Goal: Task Accomplishment & Management: Use online tool/utility

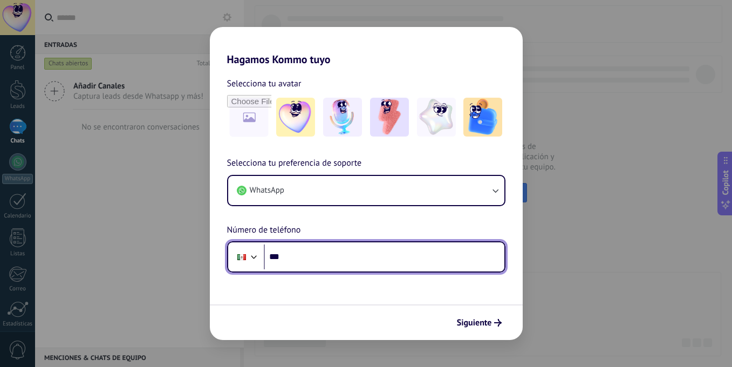
click at [316, 262] on input "***" at bounding box center [384, 256] width 241 height 25
click at [301, 256] on input "***" at bounding box center [384, 256] width 241 height 25
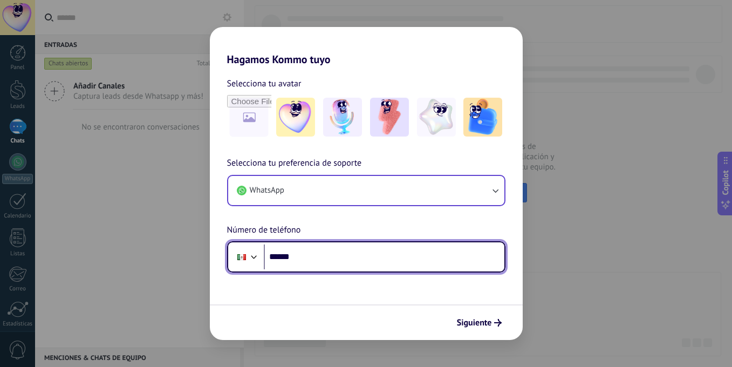
type input "******"
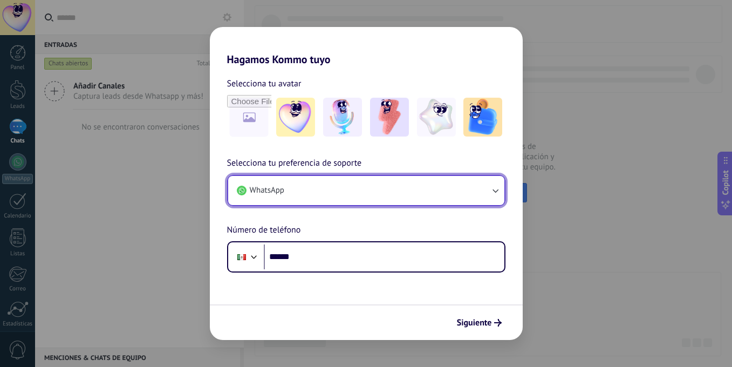
click at [366, 186] on button "WhatsApp" at bounding box center [366, 190] width 276 height 29
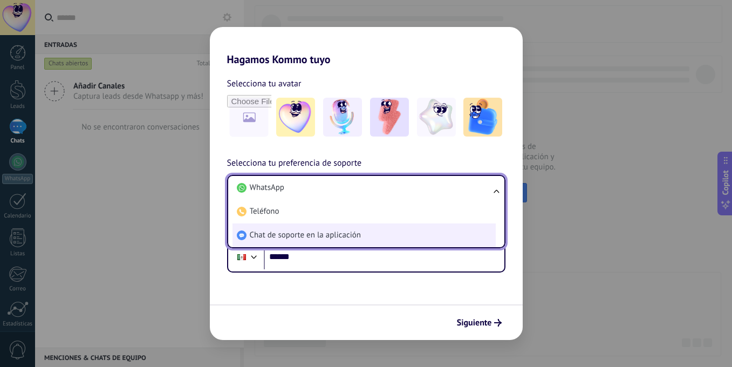
click at [342, 236] on span "Chat de soporte en la aplicación" at bounding box center [305, 235] width 111 height 11
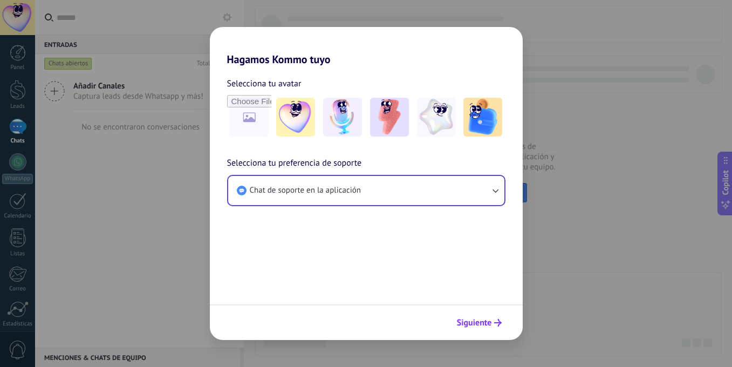
click at [479, 321] on span "Siguiente" at bounding box center [474, 323] width 35 height 8
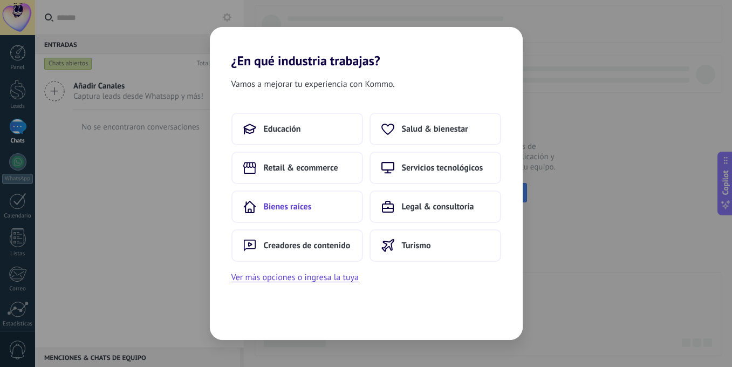
click at [321, 210] on button "Bienes raíces" at bounding box center [298, 207] width 132 height 32
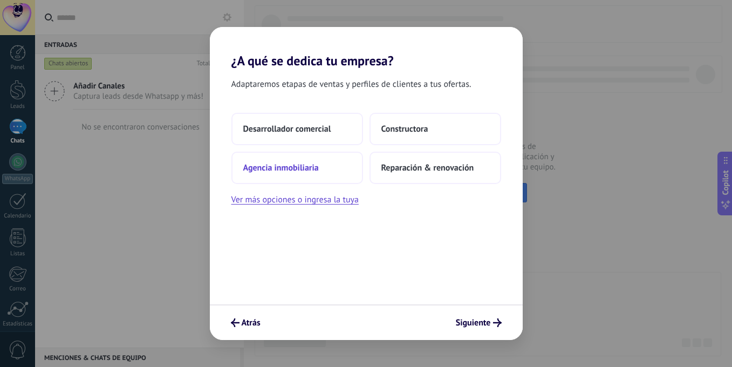
click at [321, 162] on button "Agencia inmobiliaria" at bounding box center [298, 168] width 132 height 32
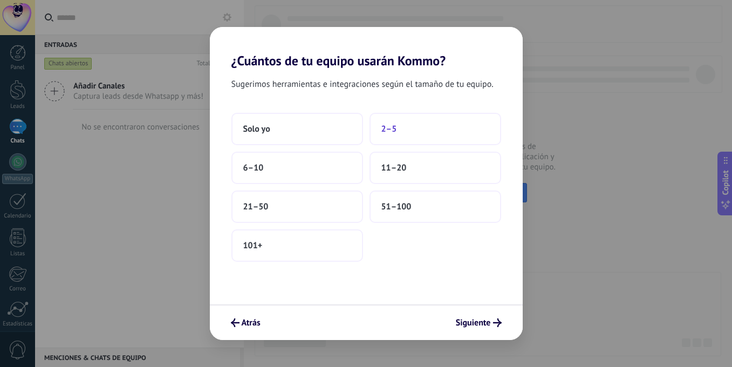
click at [399, 123] on button "2–5" at bounding box center [436, 129] width 132 height 32
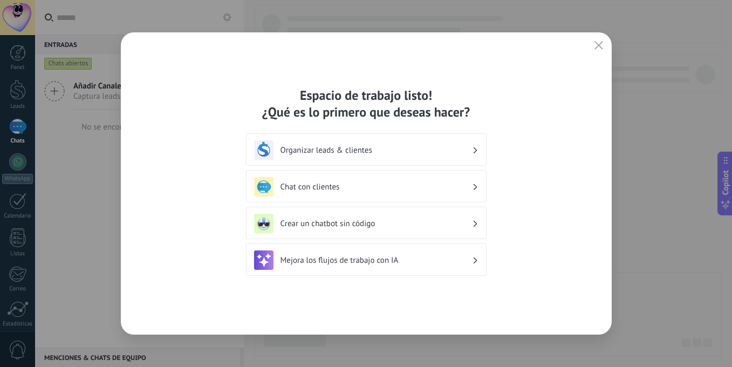
click at [351, 229] on div "Crear un chatbot sin código" at bounding box center [366, 223] width 225 height 19
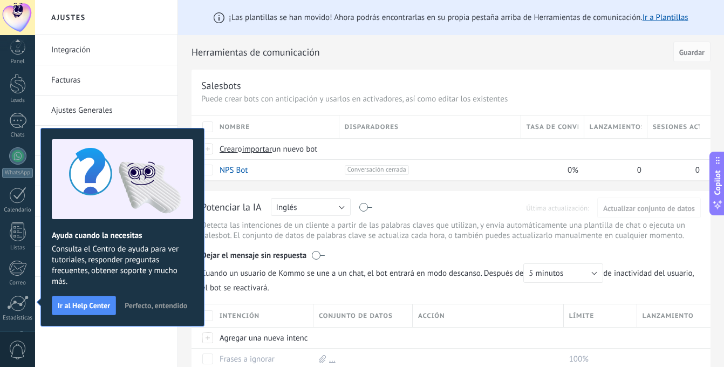
scroll to position [82, 0]
click at [113, 12] on h2 "Ajustes" at bounding box center [107, 17] width 116 height 35
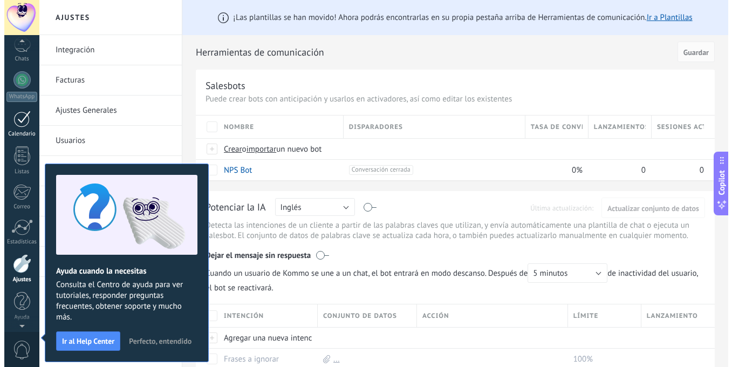
scroll to position [0, 0]
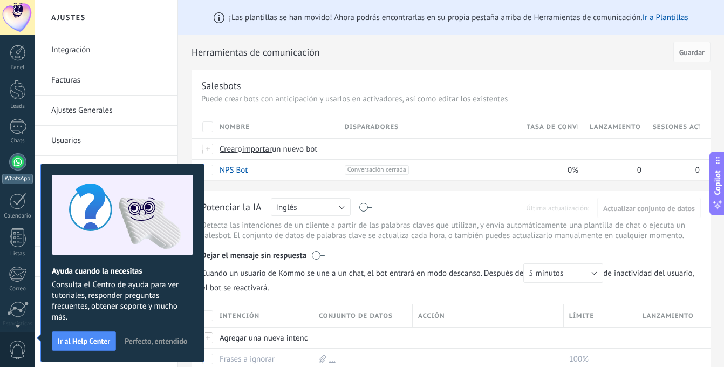
click at [23, 161] on div at bounding box center [17, 161] width 17 height 17
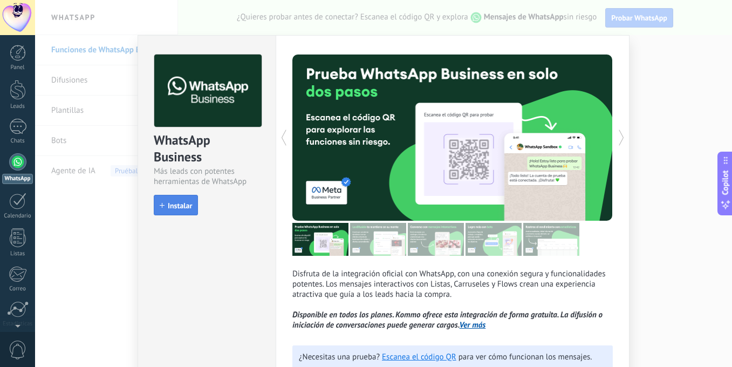
click at [181, 208] on span "Instalar" at bounding box center [180, 206] width 24 height 8
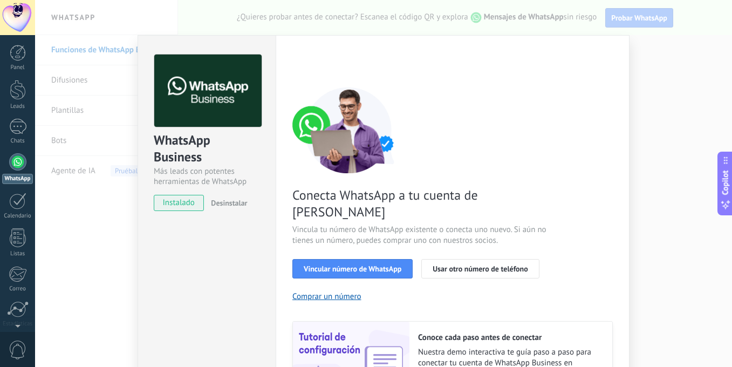
click at [644, 85] on div "WhatsApp Business Más leads con potentes herramientas de WhatsApp instalado Des…" at bounding box center [383, 183] width 697 height 367
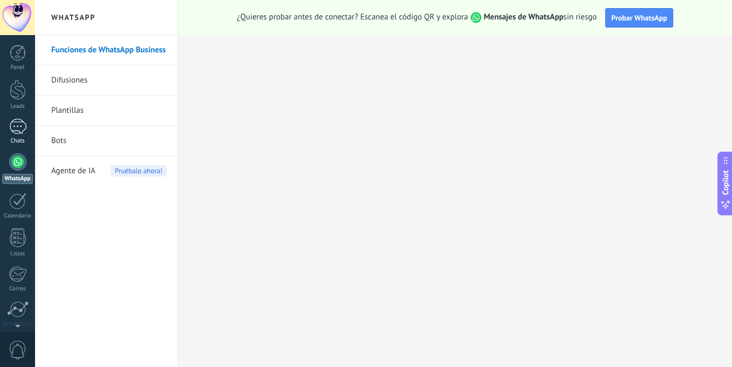
click at [17, 126] on div at bounding box center [17, 127] width 17 height 16
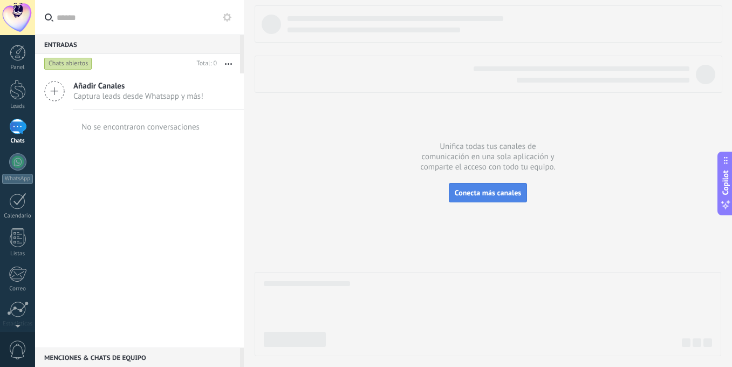
click at [502, 189] on span "Conecta más canales" at bounding box center [488, 193] width 66 height 10
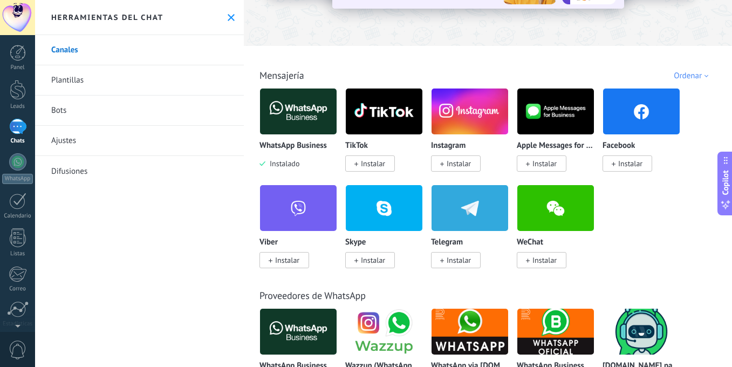
scroll to position [131, 0]
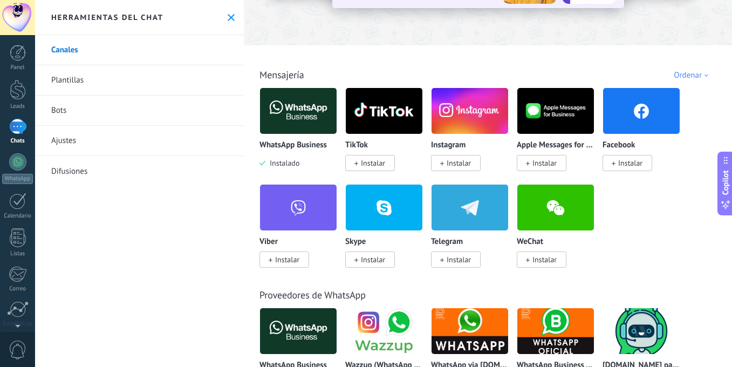
click at [369, 164] on span "Instalar" at bounding box center [373, 163] width 24 height 10
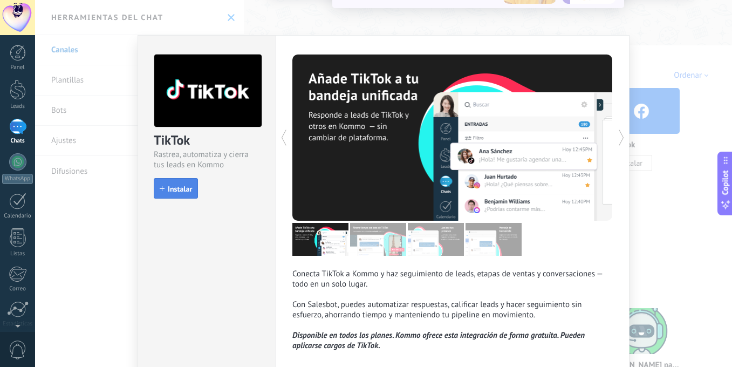
click at [172, 191] on span "Instalar" at bounding box center [180, 189] width 24 height 8
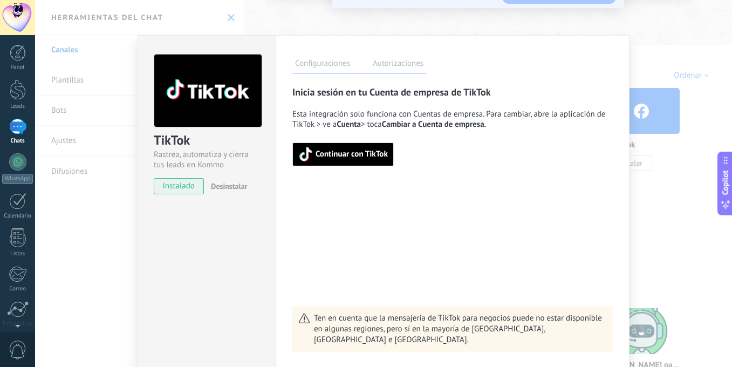
click at [585, 23] on div "TikTok Rastrea, automatiza y cierra tus leads en Kommo instalado Desinstalar Co…" at bounding box center [383, 183] width 697 height 367
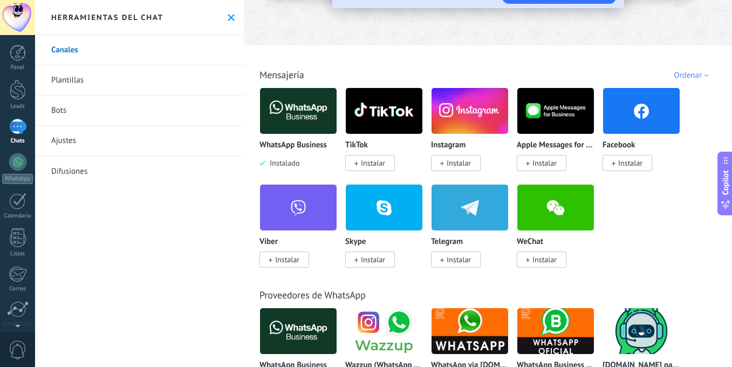
click at [465, 160] on span "Instalar" at bounding box center [459, 163] width 24 height 10
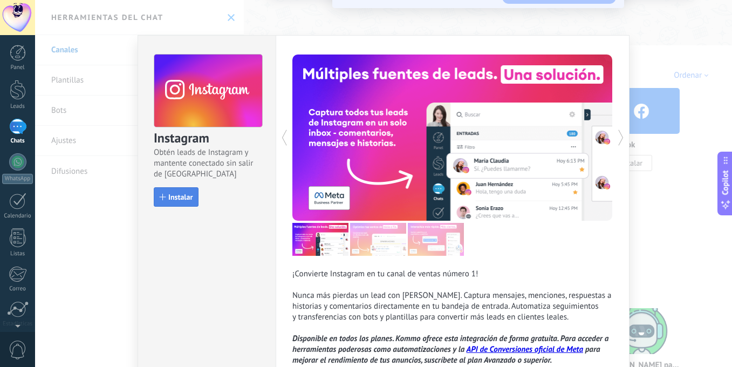
click at [186, 191] on button "Instalar" at bounding box center [176, 196] width 45 height 19
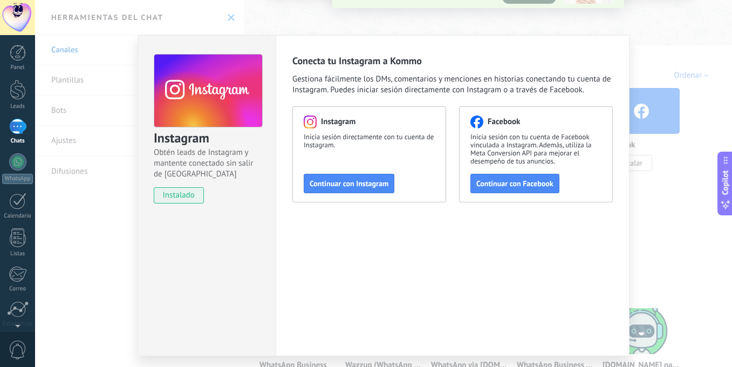
click at [655, 56] on div "Instagram Obtén leads de Instagram y mantente conectado sin salir de Kommo inst…" at bounding box center [383, 183] width 697 height 367
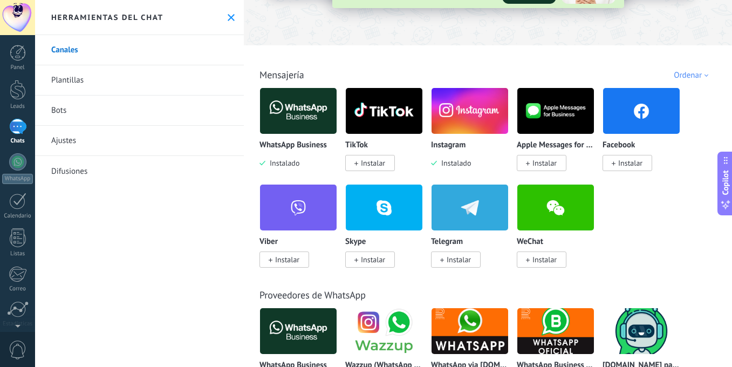
click at [631, 165] on span "Instalar" at bounding box center [631, 163] width 24 height 10
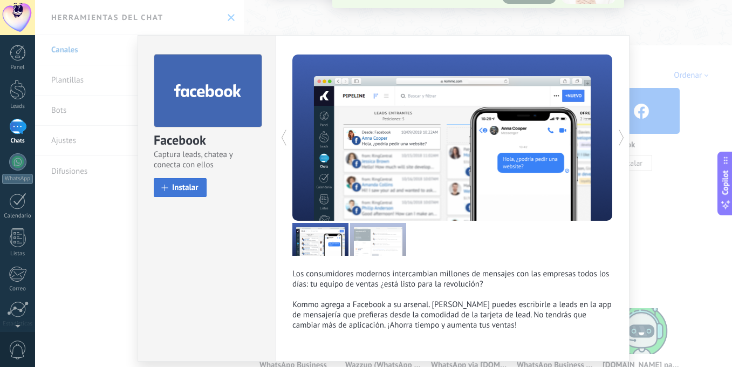
click at [179, 185] on span "Instalar" at bounding box center [185, 188] width 26 height 8
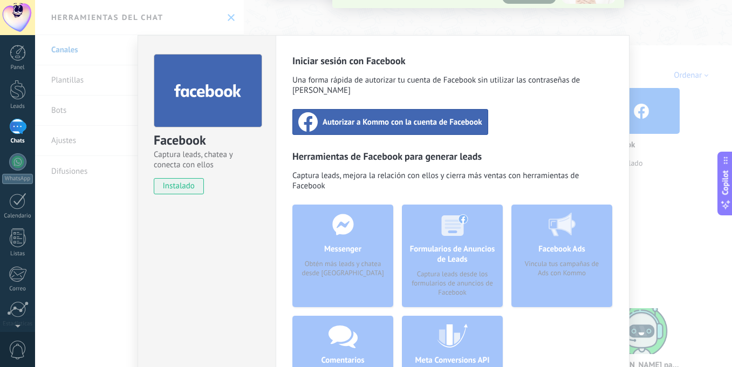
click at [423, 26] on div "Facebook Captura leads, chatea y conecta con ellos instalado Desinstalar Inicia…" at bounding box center [383, 183] width 697 height 367
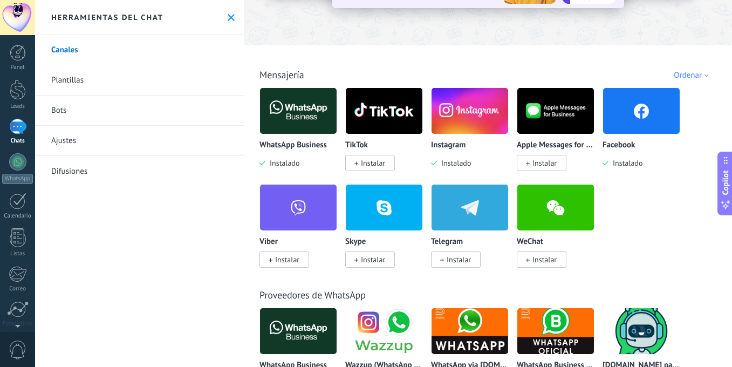
click at [383, 168] on span "Instalar" at bounding box center [373, 163] width 24 height 10
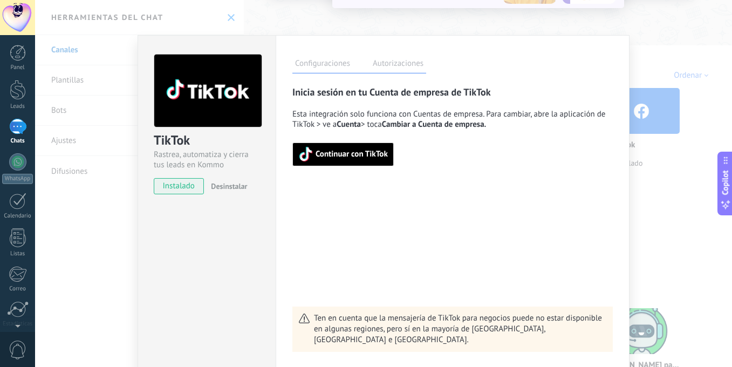
click at [569, 25] on div "TikTok Rastrea, automatiza y cierra tus leads en Kommo instalado Desinstalar Co…" at bounding box center [383, 183] width 697 height 367
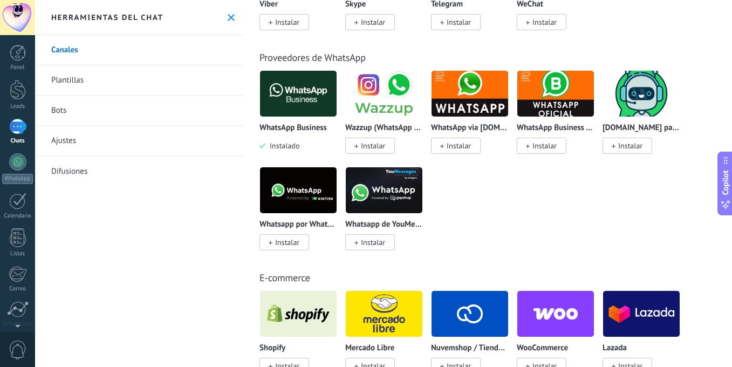
scroll to position [370, 0]
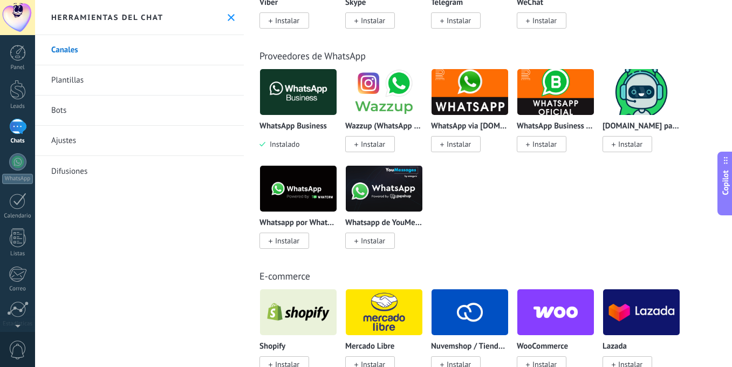
click at [492, 108] on img at bounding box center [470, 92] width 77 height 52
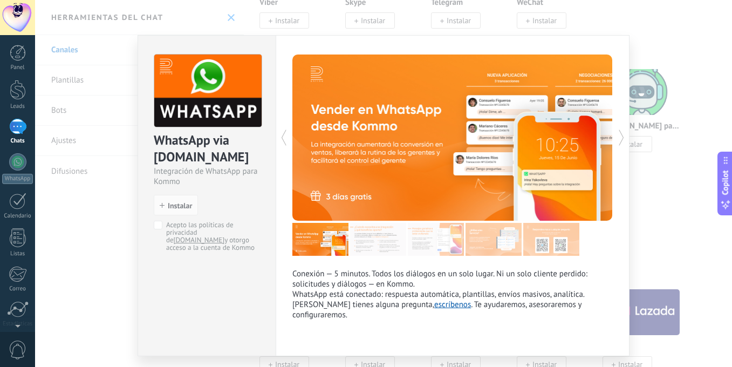
scroll to position [1, 0]
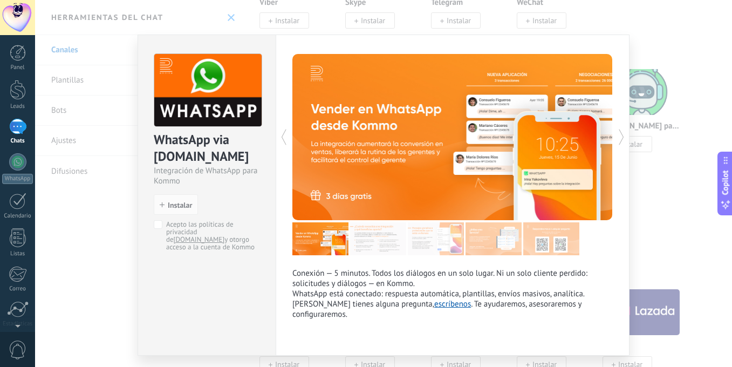
click at [146, 31] on div "WhatsApp via [DOMAIN_NAME] Integración de WhatsApp para Kommo install Instalar …" at bounding box center [383, 183] width 697 height 367
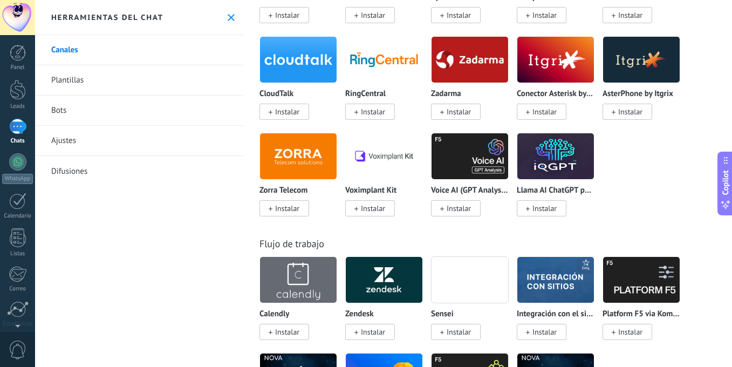
scroll to position [1476, 0]
click at [579, 161] on img at bounding box center [556, 156] width 77 height 52
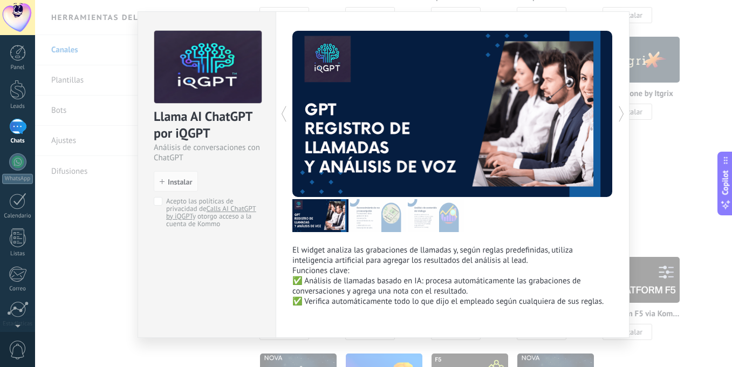
scroll to position [36, 0]
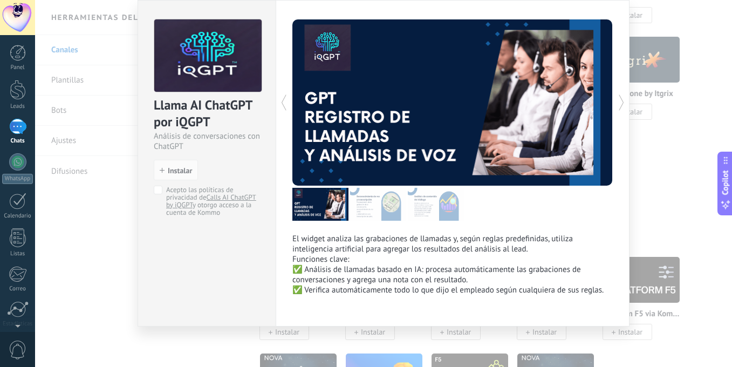
click at [680, 204] on div "Llama AI ChatGPT por iQGPT Análisis de conversaciones con ChatGPT install Insta…" at bounding box center [383, 183] width 697 height 367
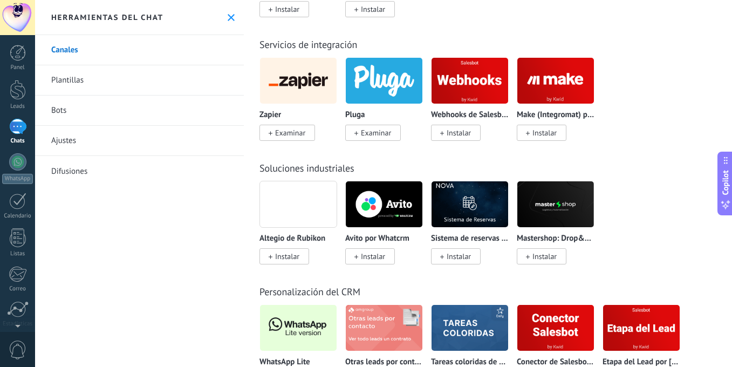
scroll to position [2440, 0]
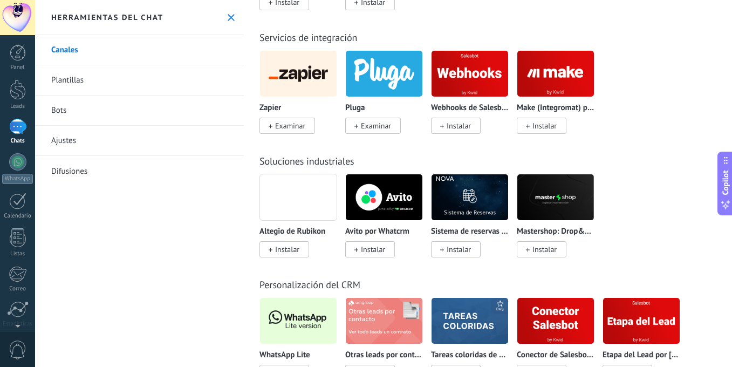
click at [290, 76] on img at bounding box center [298, 73] width 77 height 52
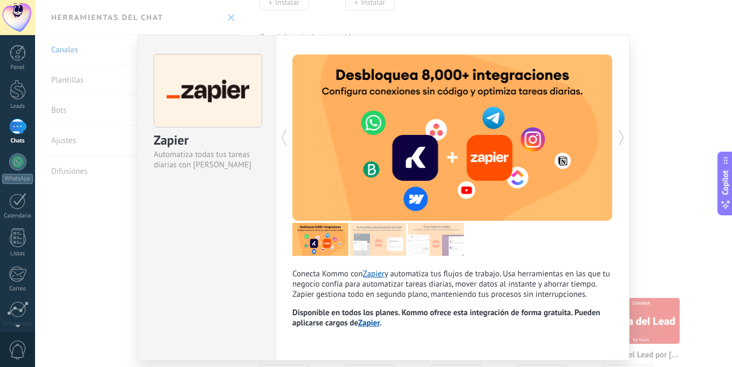
click at [641, 129] on div "Zapier Automatiza todas tus tareas diarias con Zapier Conecta Kommo con Zapier …" at bounding box center [383, 183] width 697 height 367
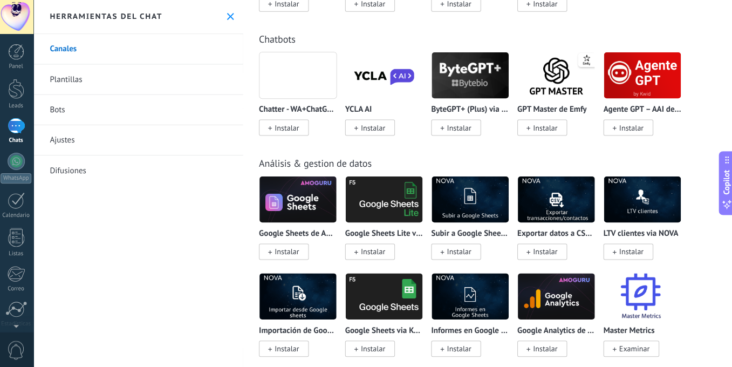
scroll to position [0, 0]
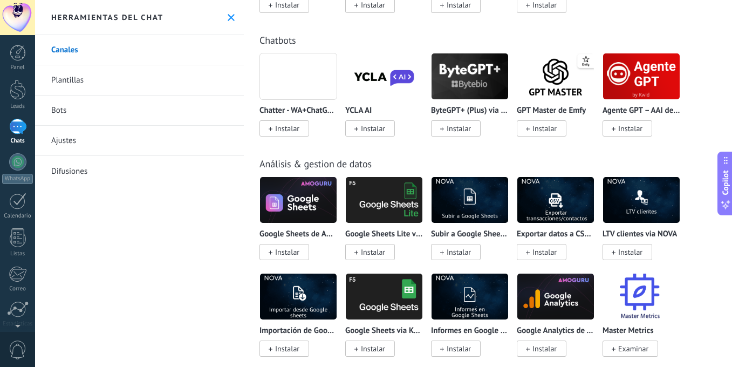
click at [550, 92] on img at bounding box center [556, 76] width 77 height 52
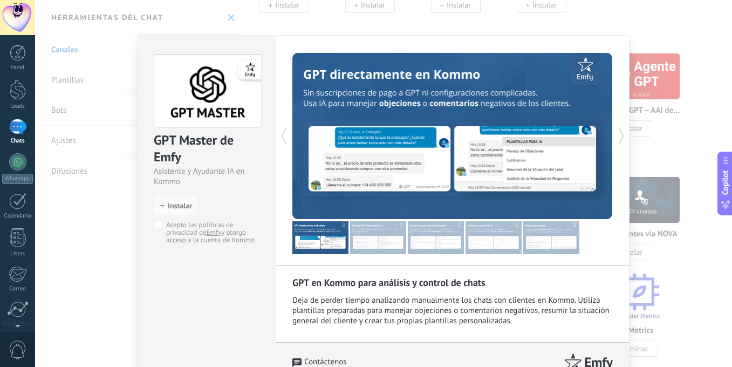
click at [654, 92] on div "GPT Master de Emfy Asistente y Ayudante IA en Kommo install Instalar Acepto las…" at bounding box center [383, 183] width 697 height 367
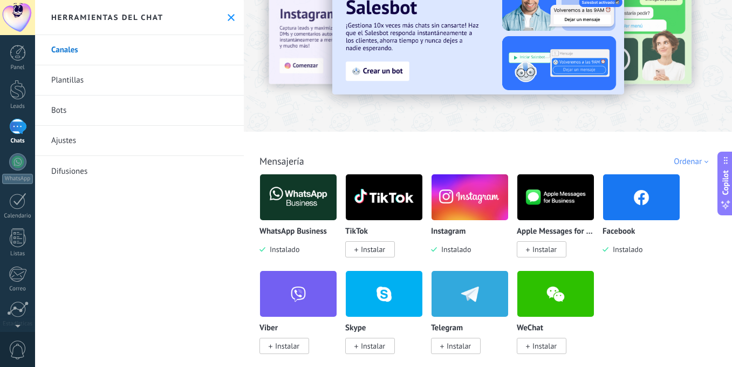
scroll to position [45, 0]
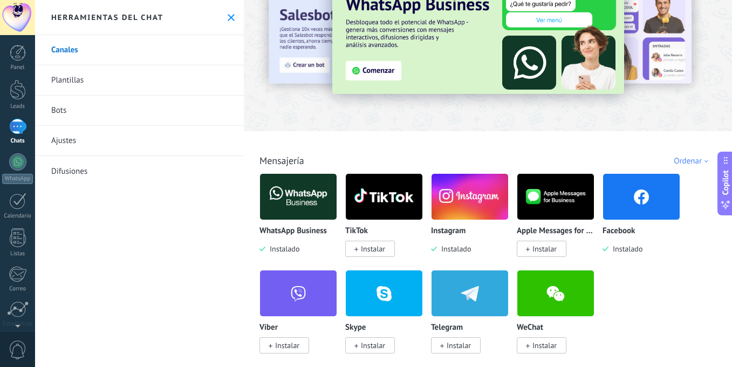
click at [623, 239] on div "Facebook Instalado" at bounding box center [642, 241] width 78 height 28
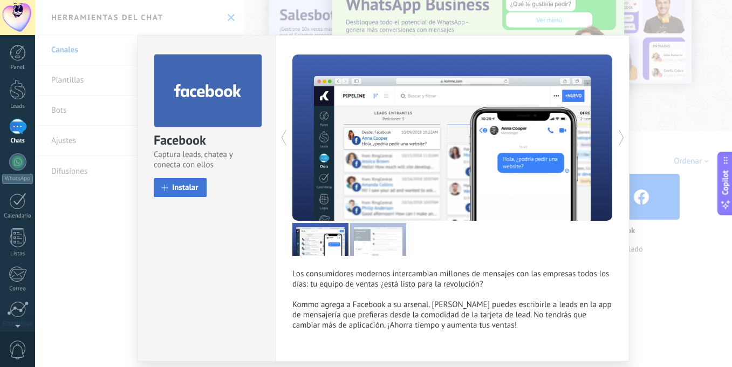
click at [169, 186] on button "Instalar" at bounding box center [180, 187] width 53 height 19
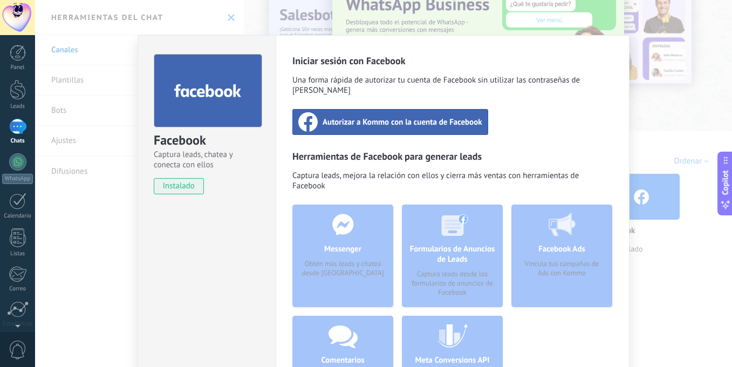
click at [349, 118] on div "Autorizar a Kommo con la cuenta de Facebook" at bounding box center [391, 122] width 196 height 26
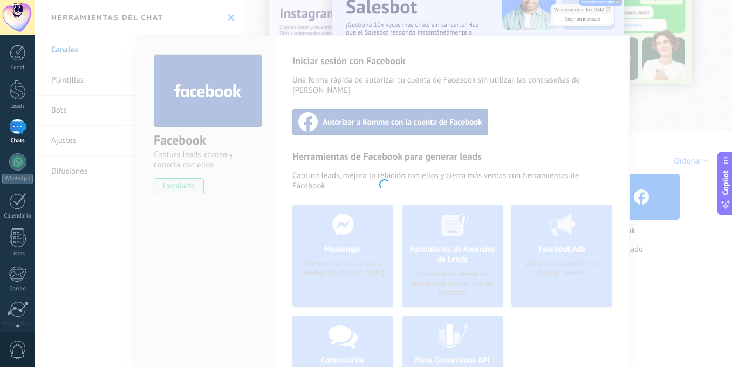
click at [444, 192] on div at bounding box center [383, 183] width 697 height 367
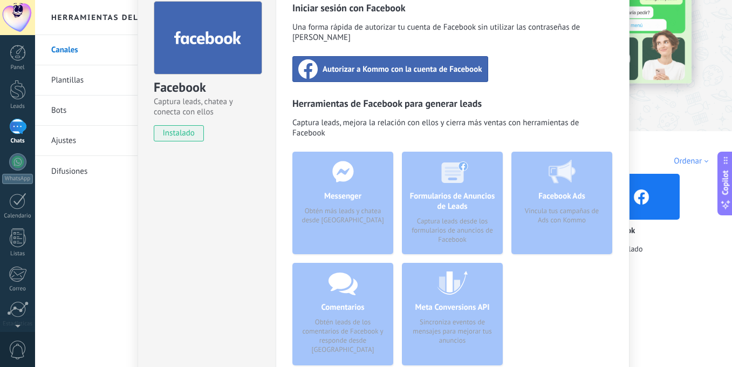
scroll to position [0, 0]
